Goal: Communication & Community: Participate in discussion

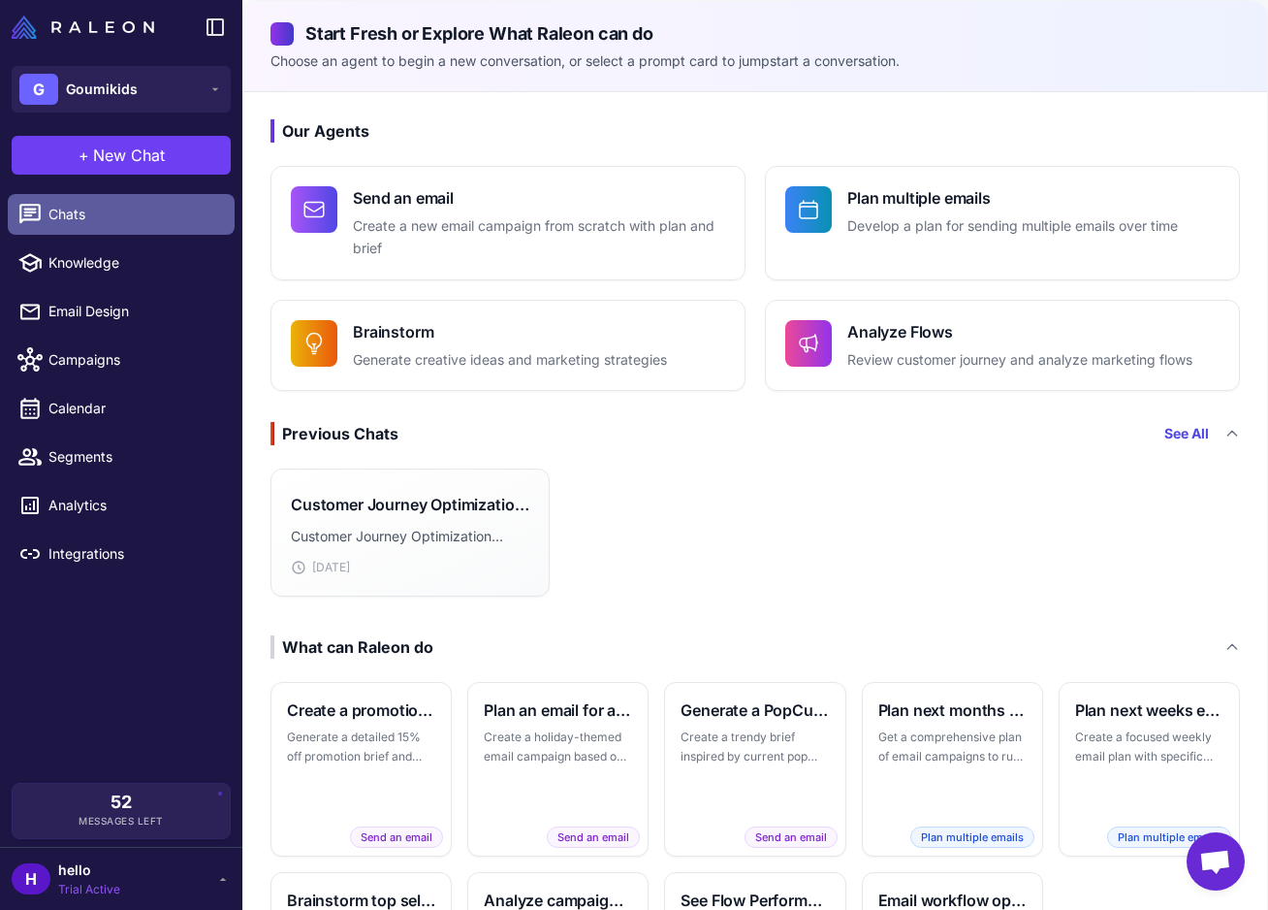
click at [89, 219] on span "Chats" at bounding box center [133, 214] width 171 height 21
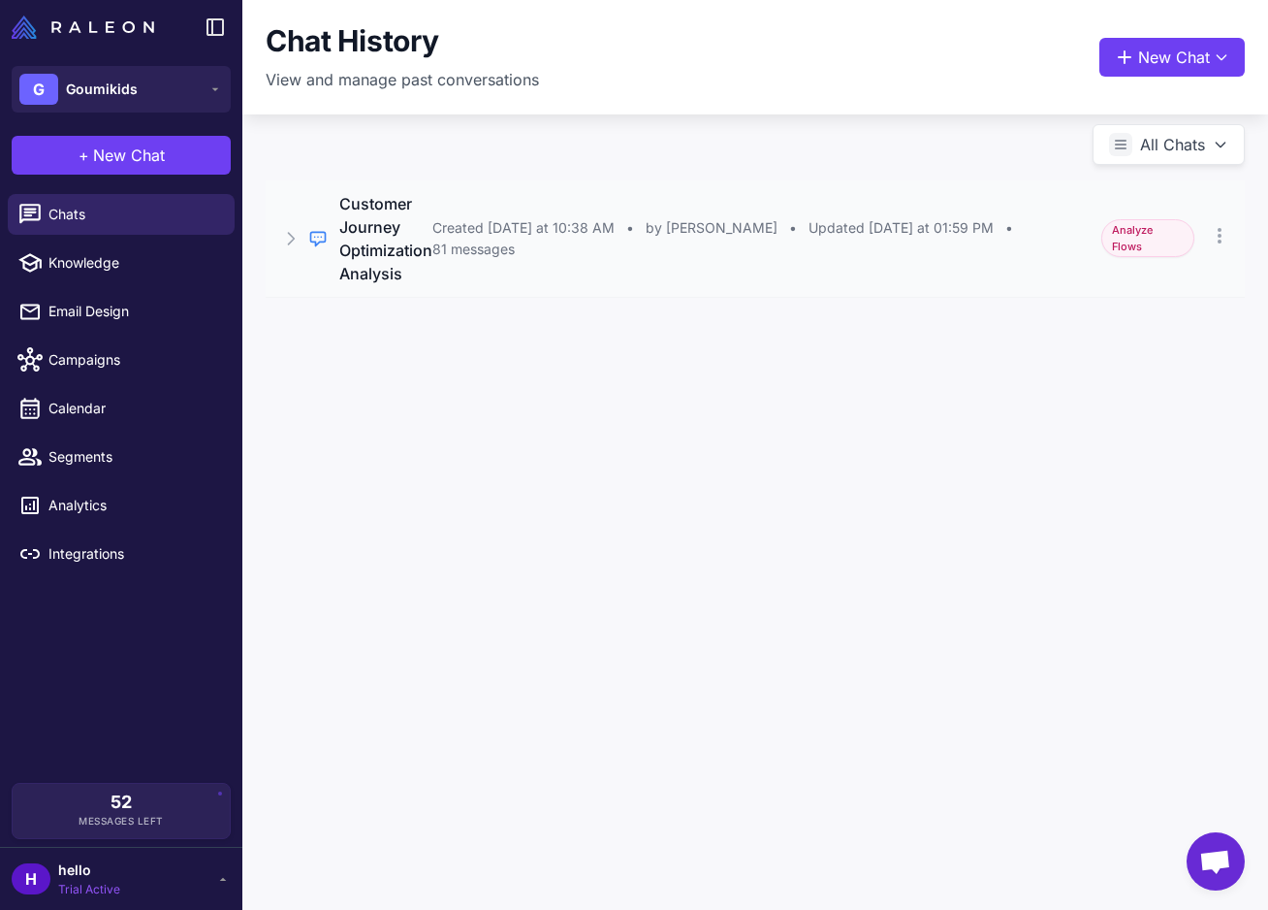
click at [901, 227] on span "Updated [DATE] at 01:59 PM" at bounding box center [901, 227] width 185 height 21
click at [359, 344] on button "Open Chat" at bounding box center [356, 354] width 88 height 21
